Goal: Information Seeking & Learning: Learn about a topic

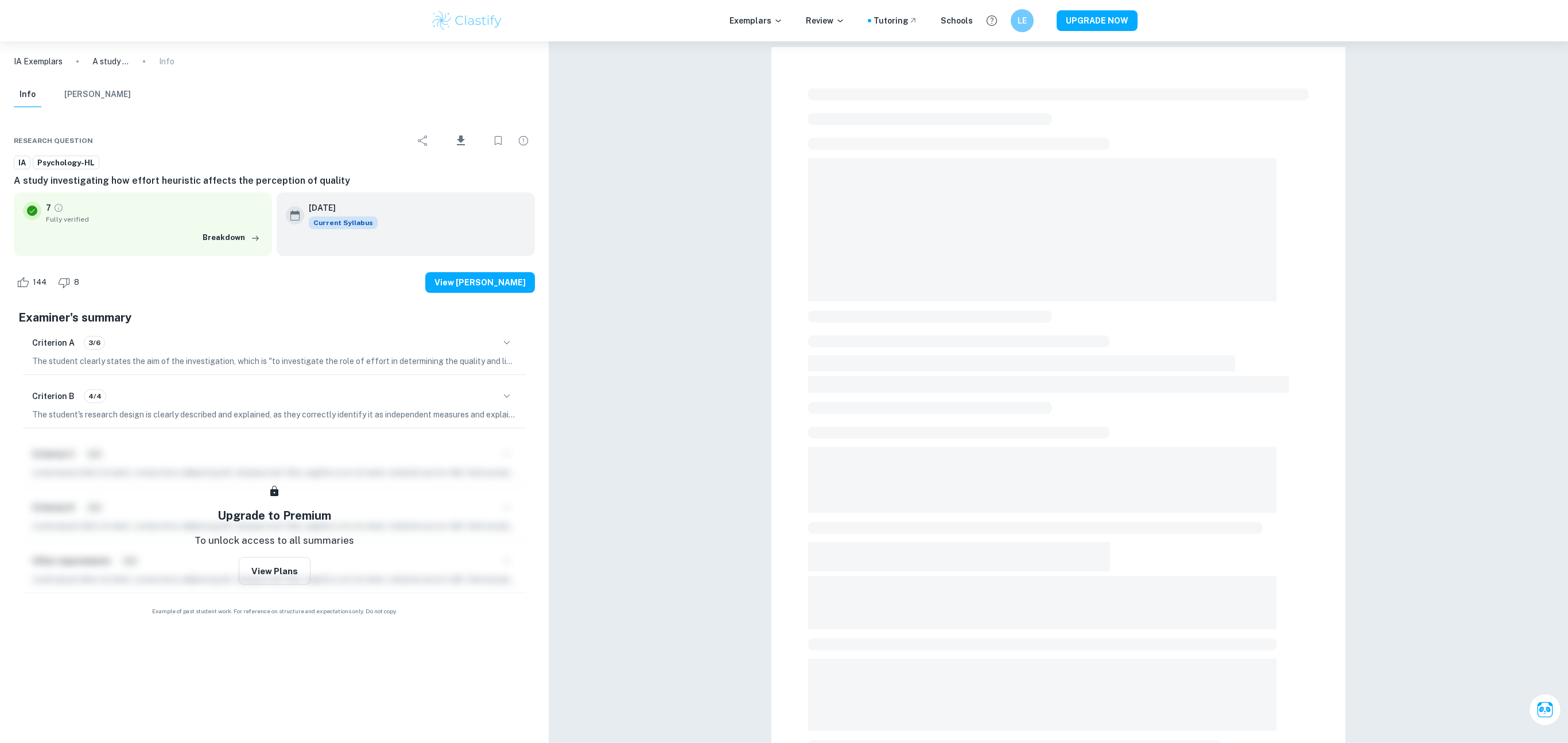
checkbox input "true"
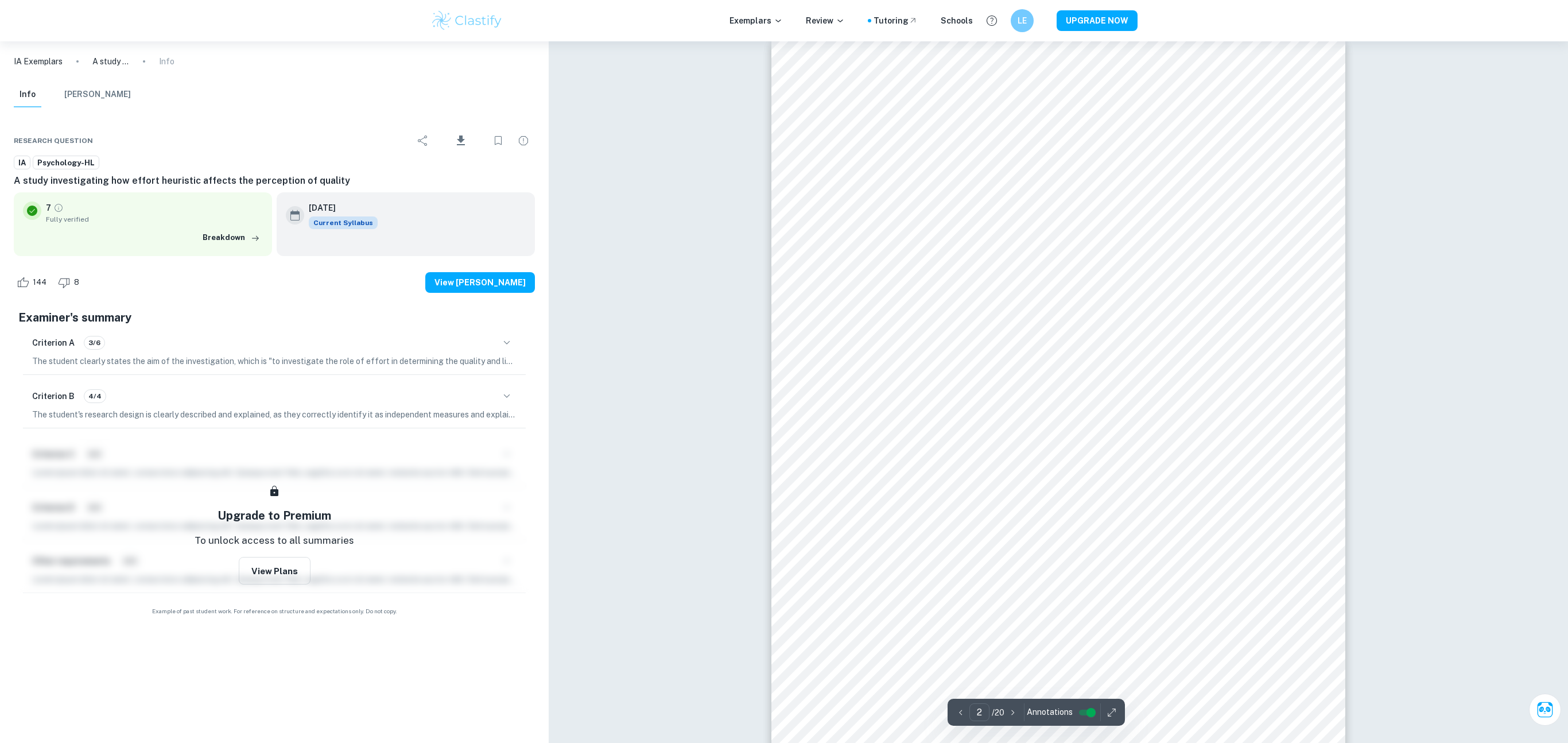
scroll to position [861, 0]
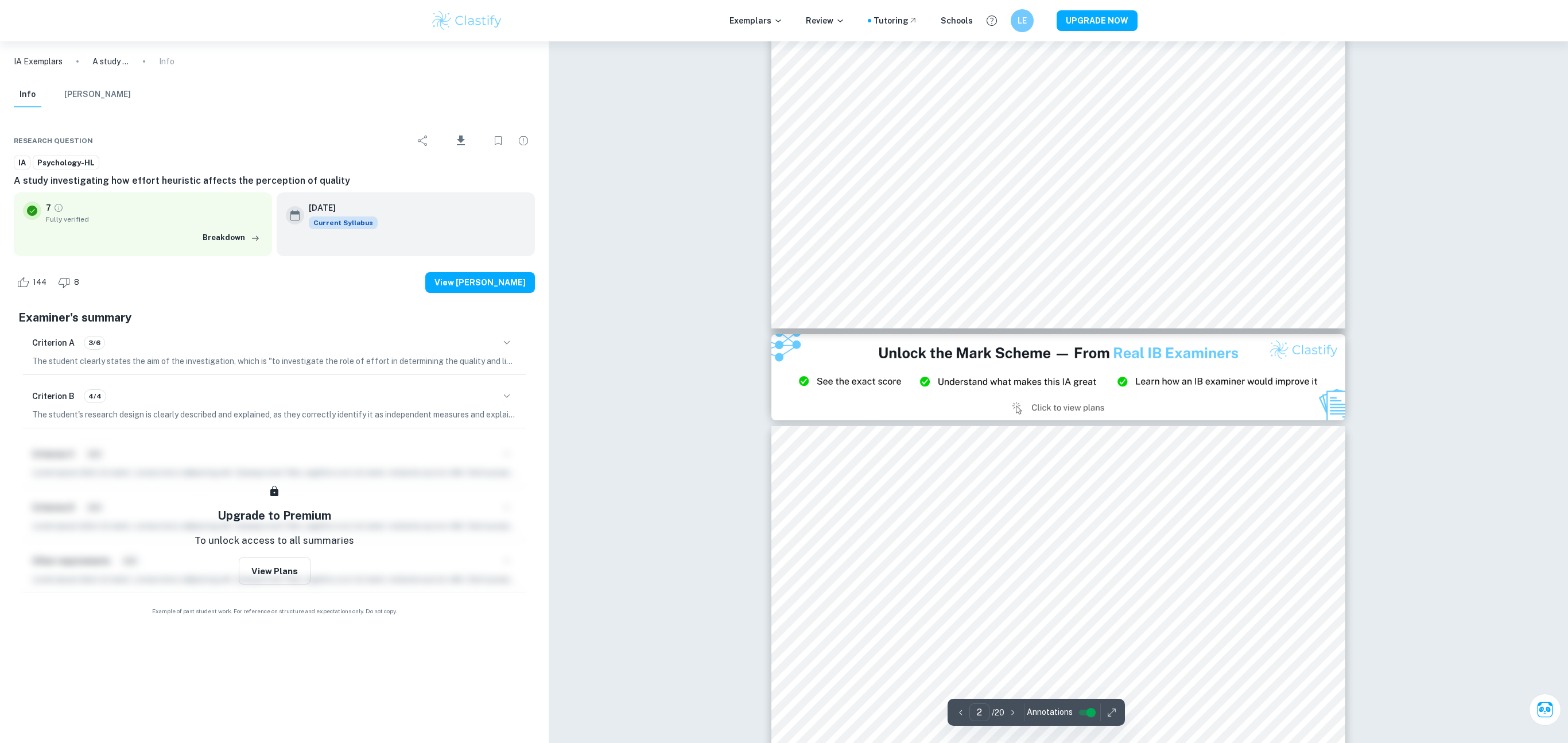
type input "3"
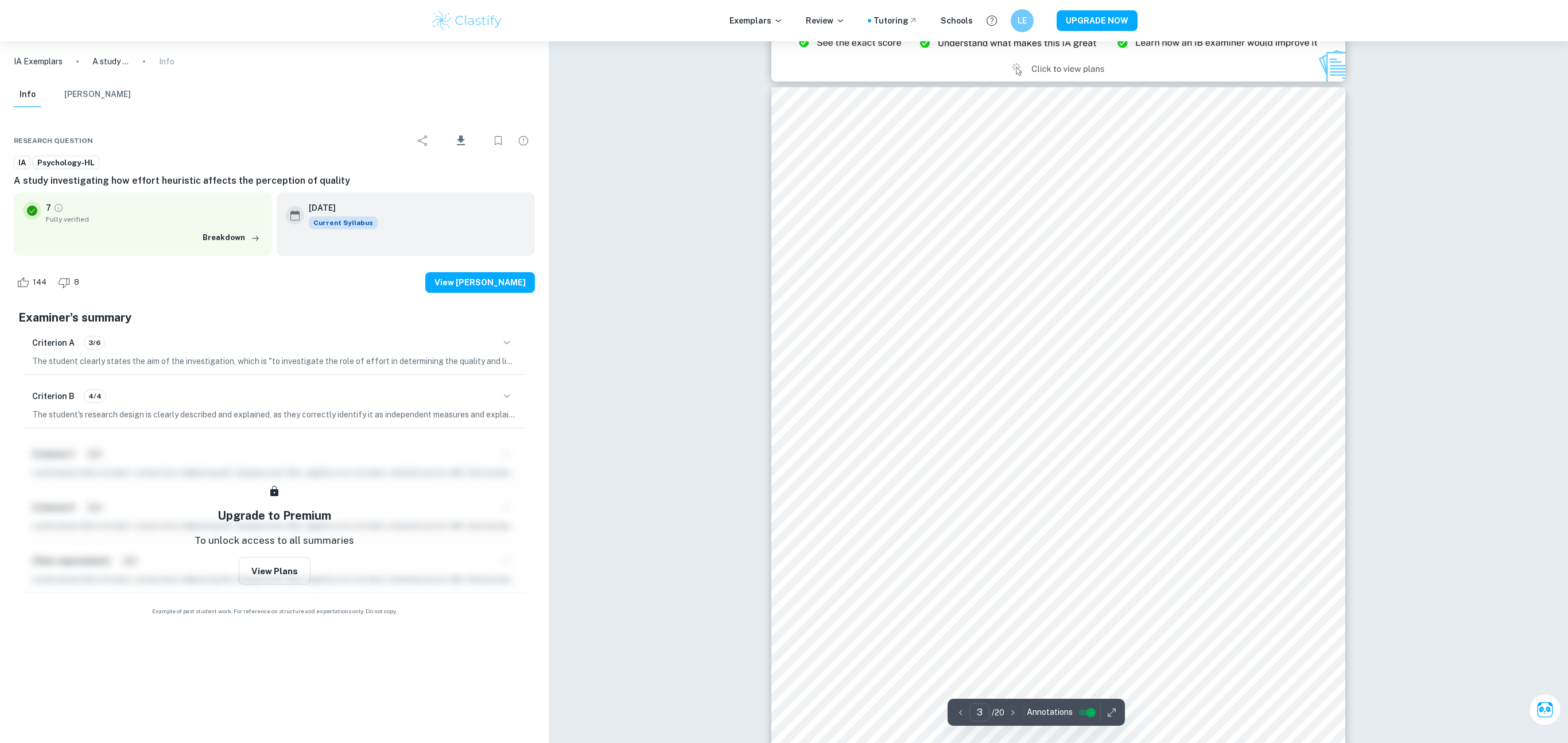
scroll to position [1654, 0]
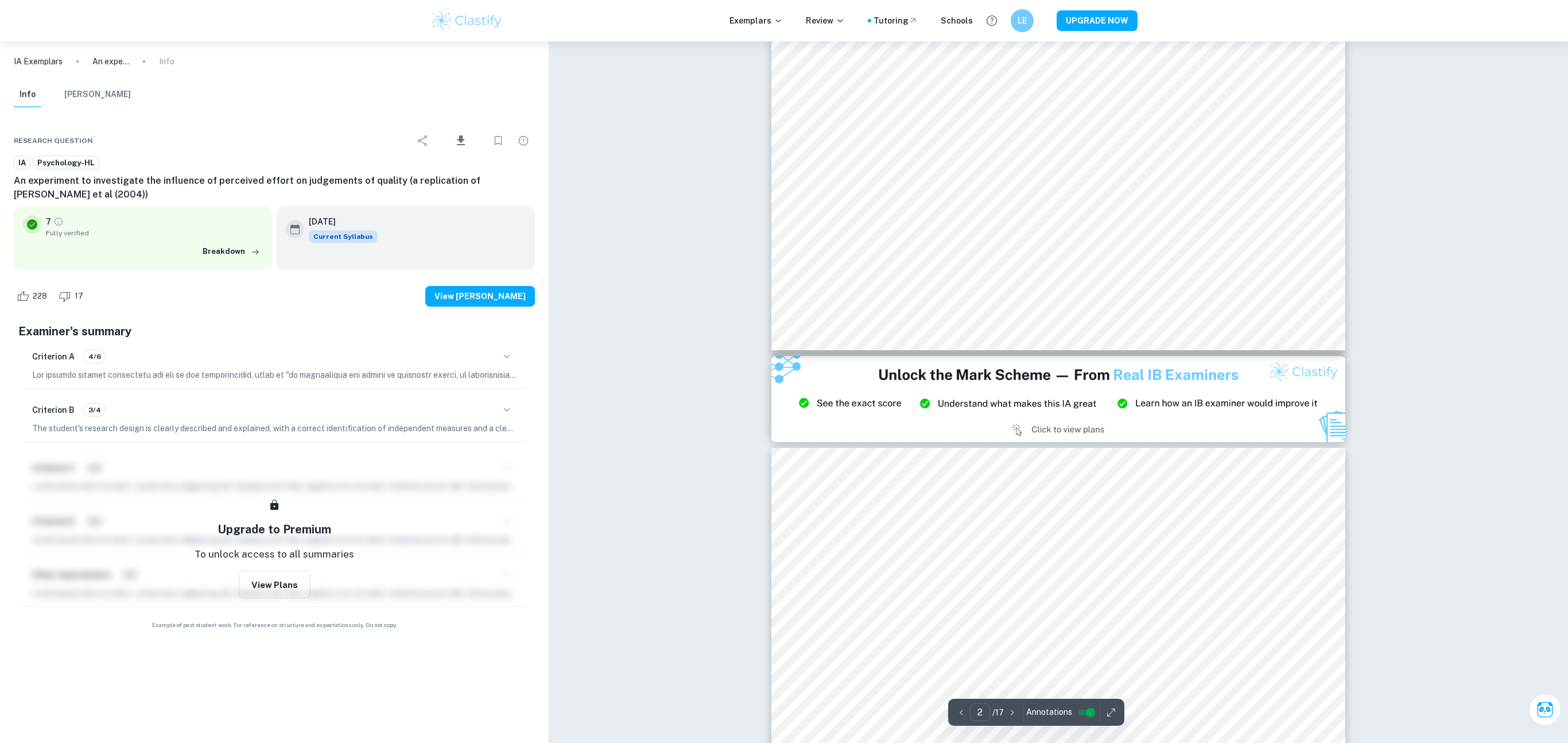
type input "3"
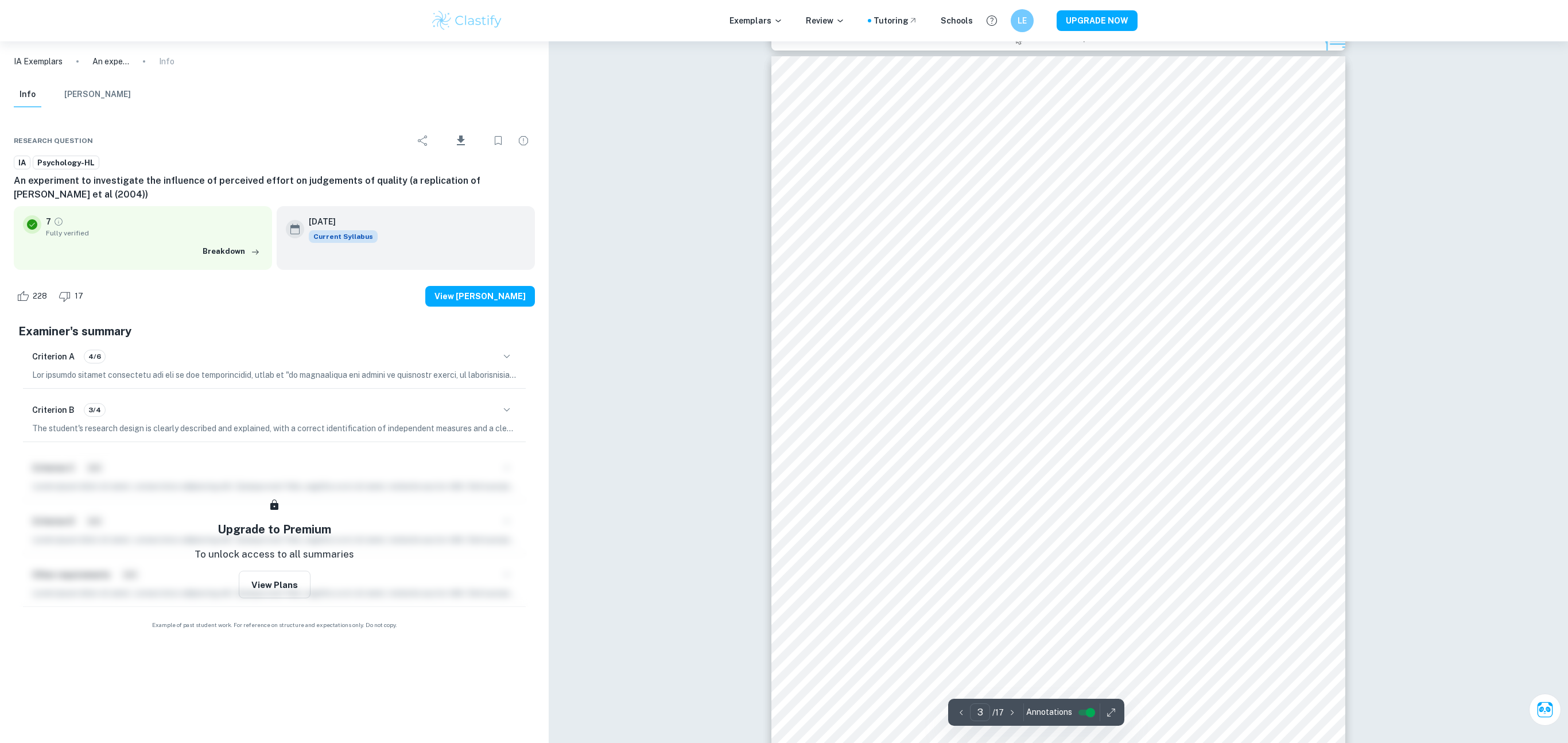
scroll to position [1818, 0]
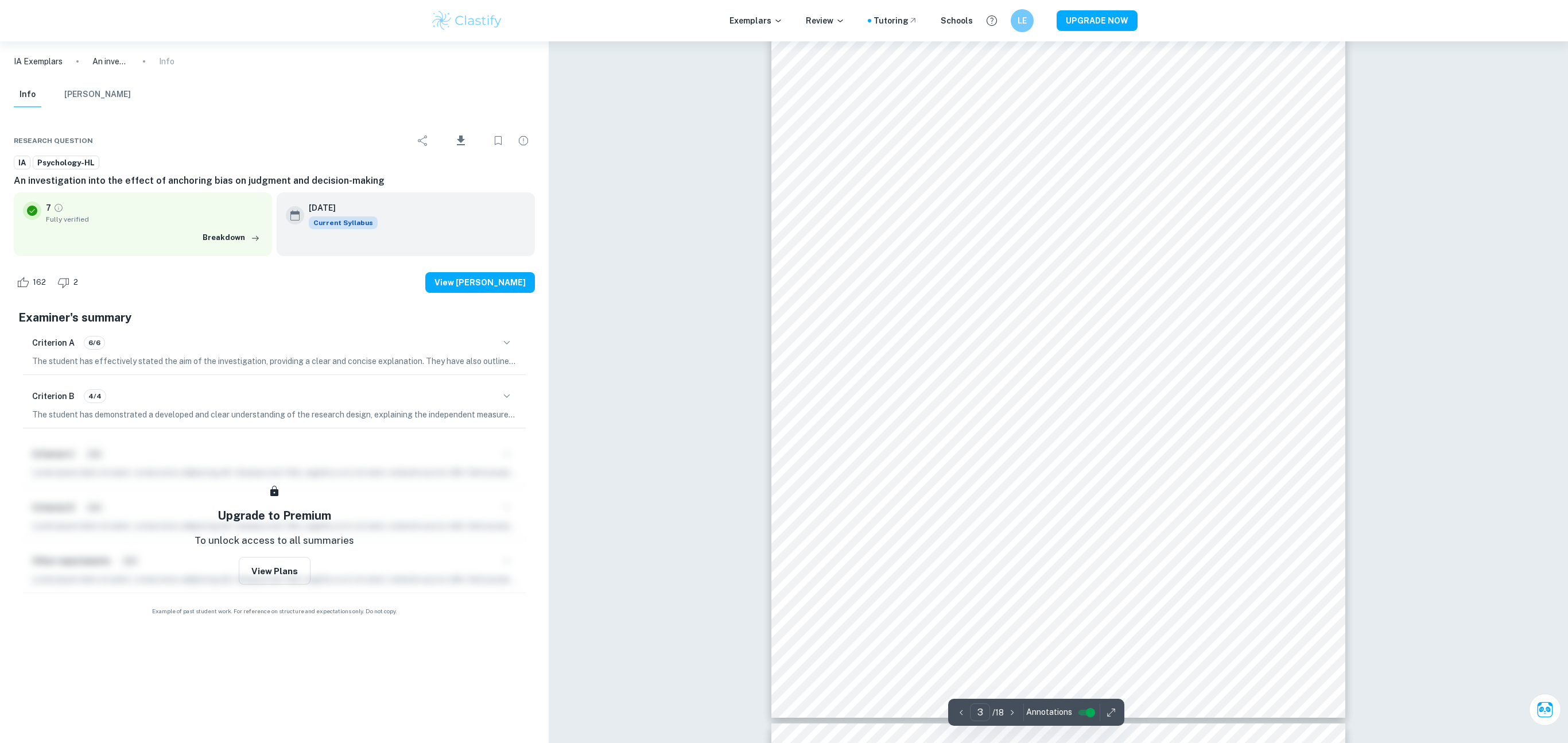
scroll to position [1763, 0]
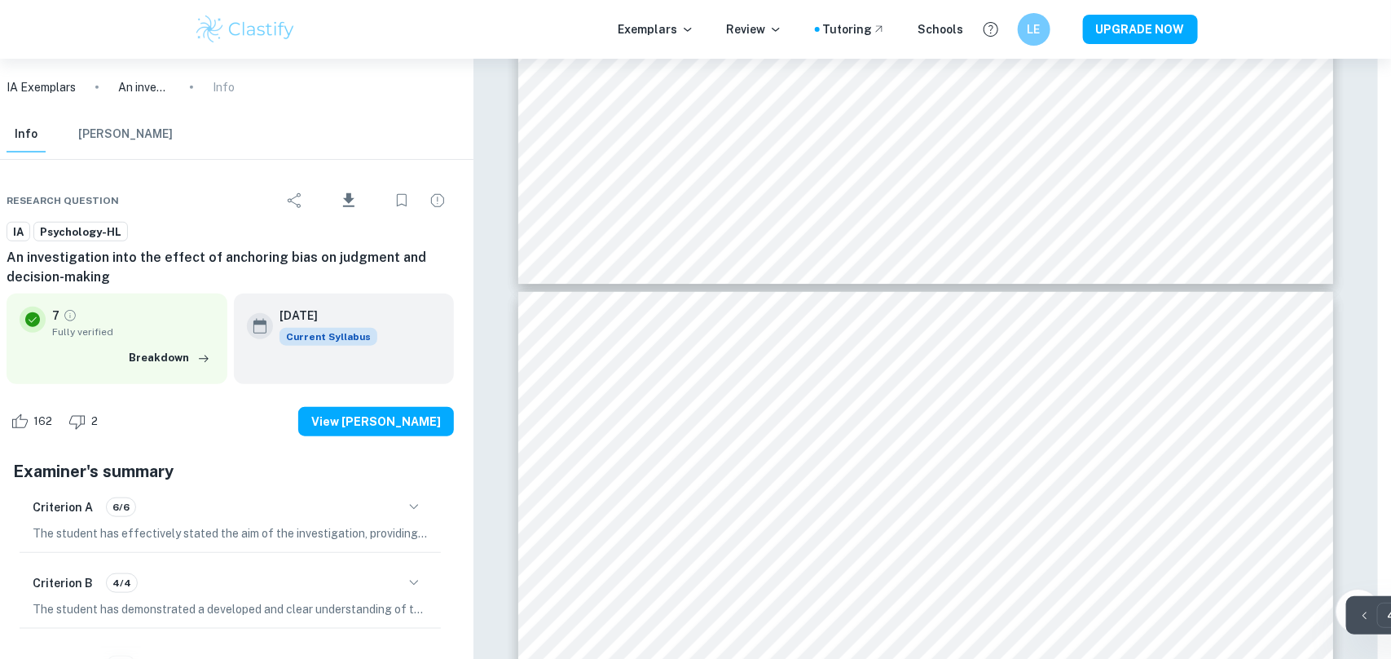
scroll to position [3233, 13]
type input "3"
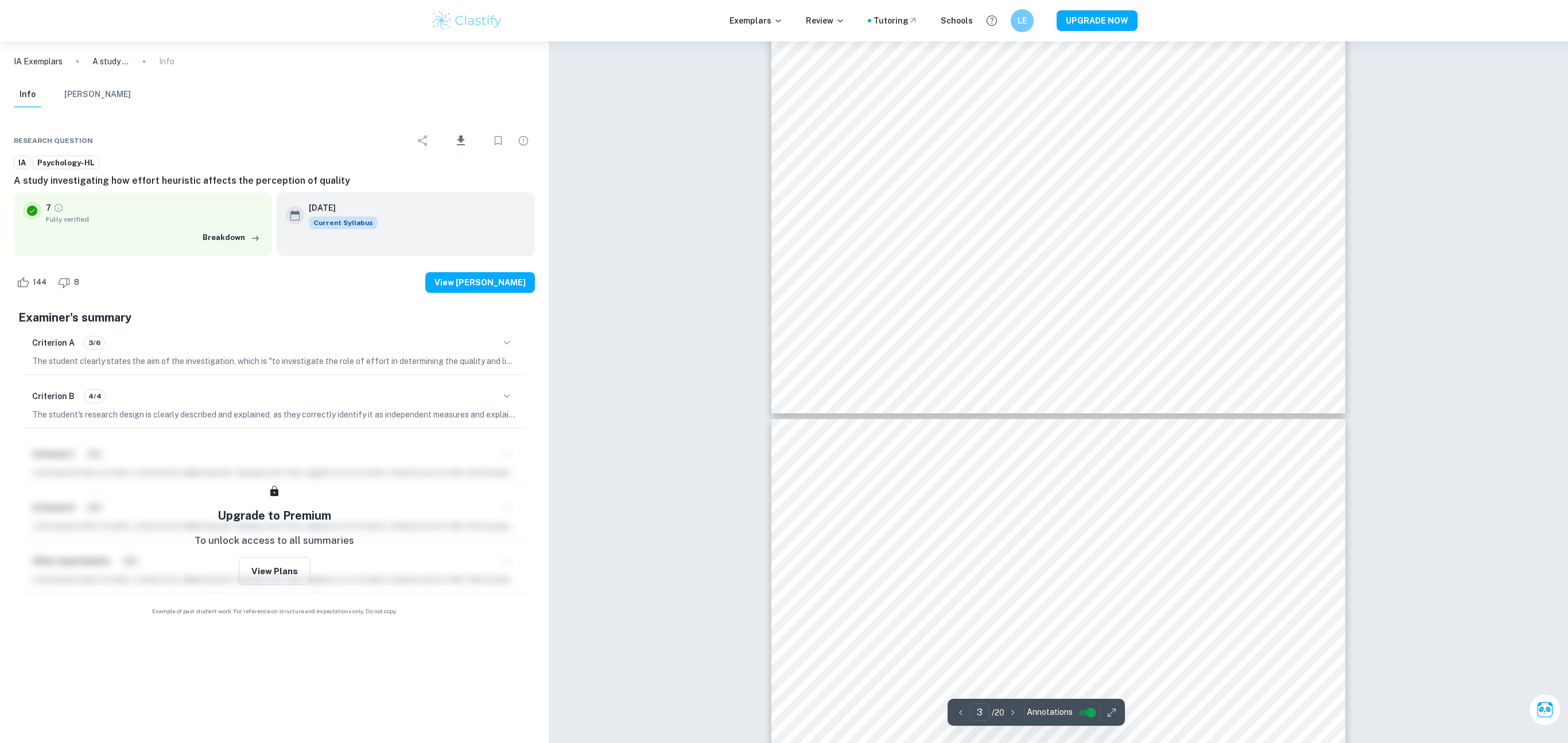
type input "4"
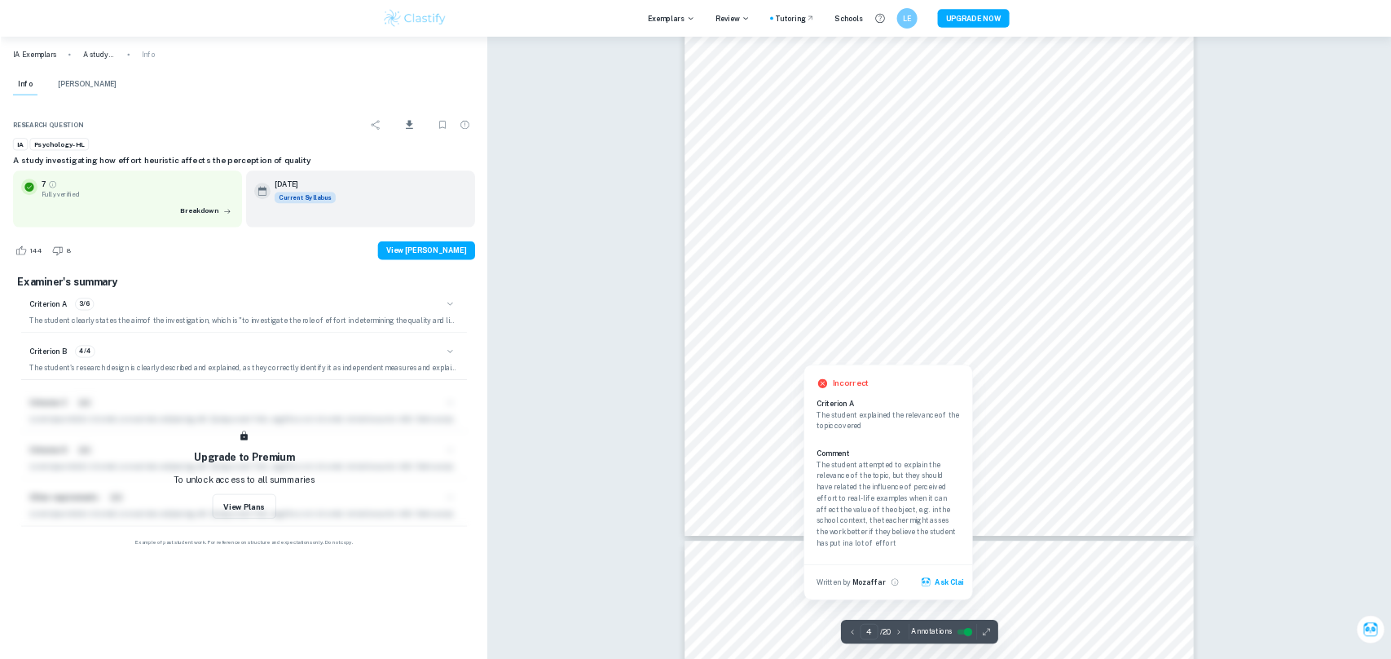
scroll to position [3721, 0]
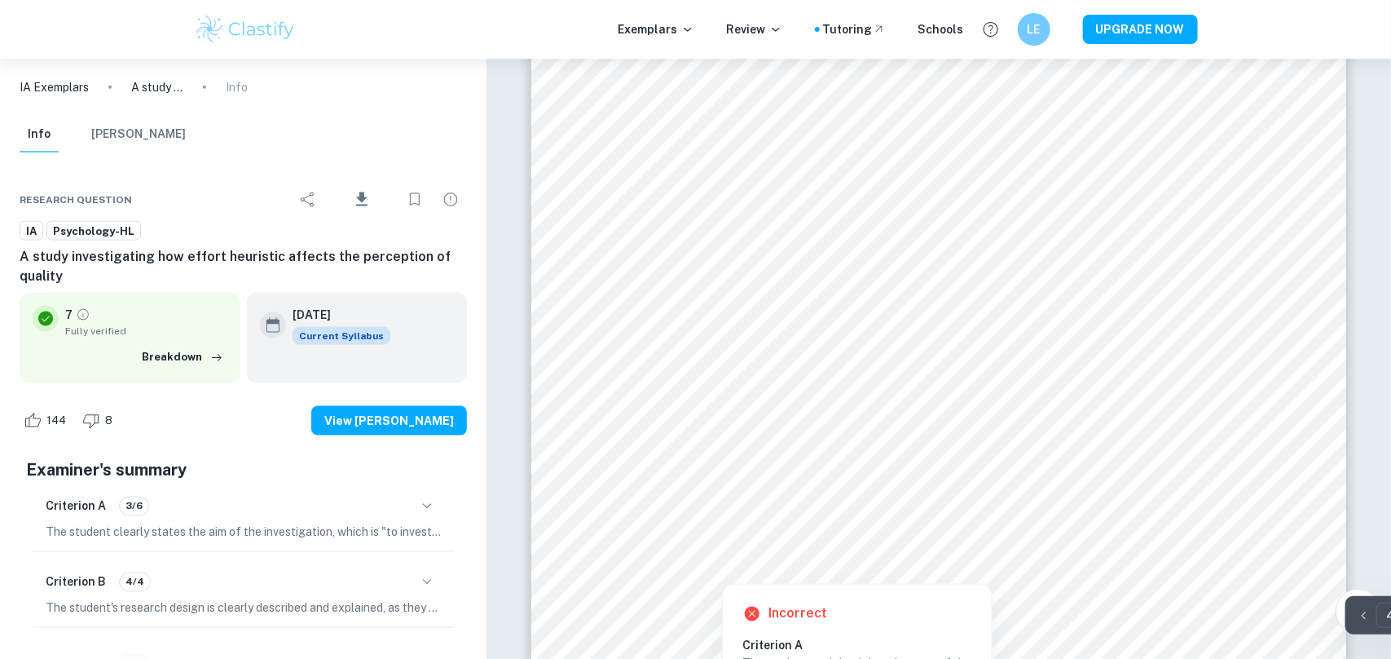
click at [903, 509] on div at bounding box center [939, 532] width 623 height 55
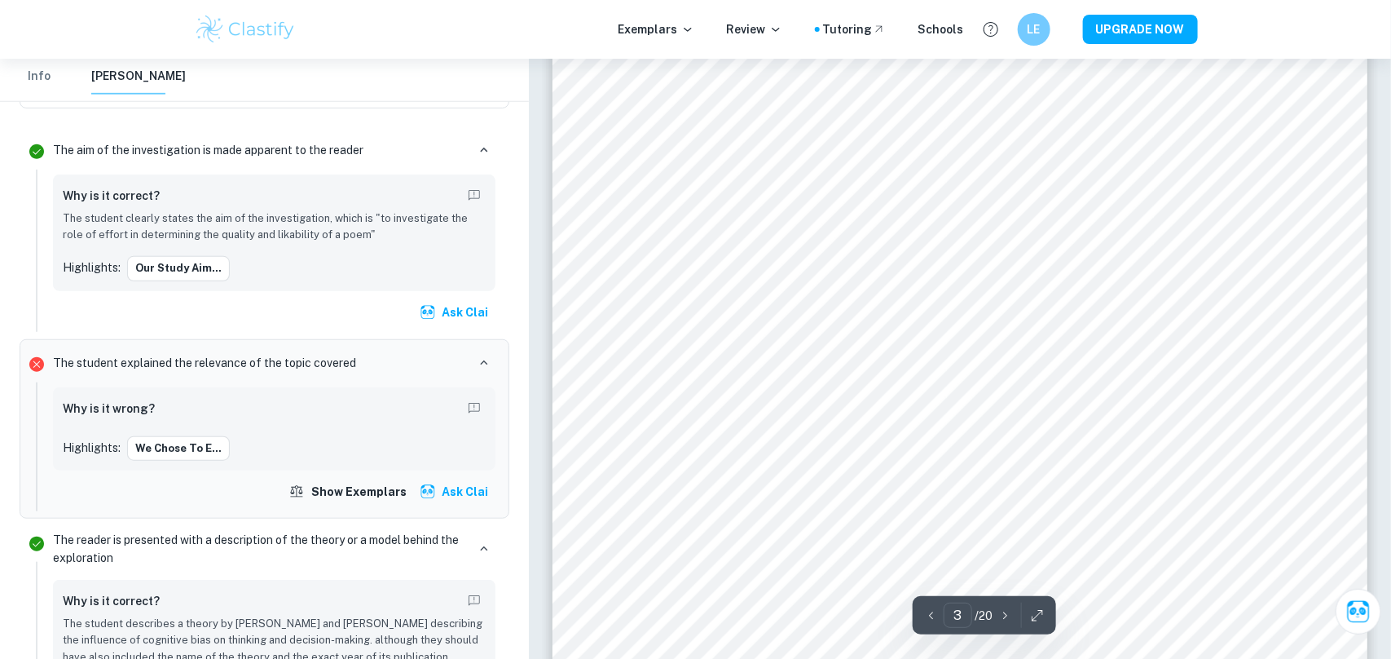
scroll to position [2456, 0]
type input "4"
click at [127, 443] on button "We chose to e..." at bounding box center [178, 448] width 103 height 24
